Goal: Task Accomplishment & Management: Use online tool/utility

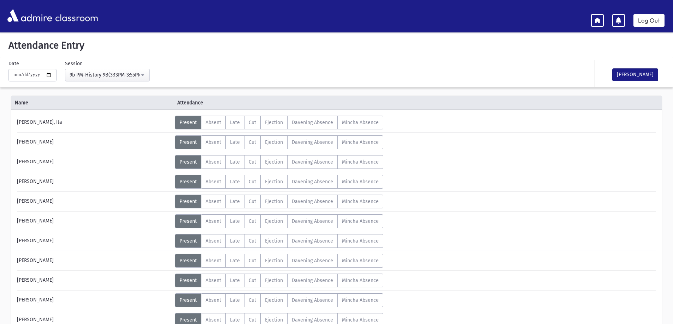
scroll to position [323, 0]
click at [330, 59] on div "**********" at bounding box center [336, 72] width 673 height 30
click at [216, 143] on span "Absent" at bounding box center [213, 142] width 16 height 6
click at [644, 76] on button "[PERSON_NAME]" at bounding box center [635, 74] width 46 height 13
